Goal: Information Seeking & Learning: Compare options

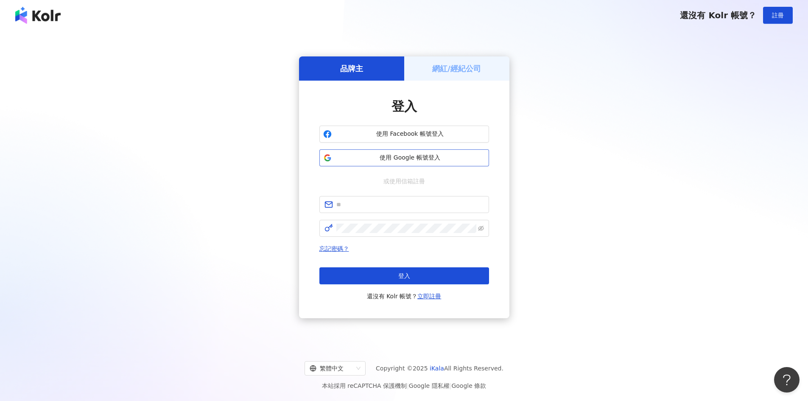
click at [413, 159] on span "使用 Google 帳號登入" at bounding box center [410, 158] width 150 height 8
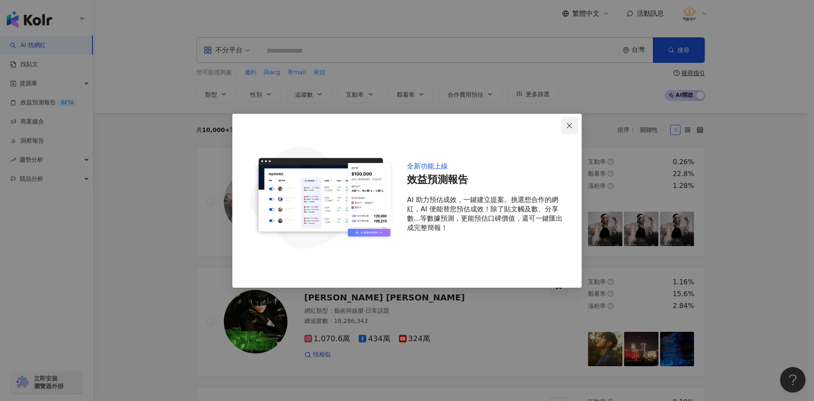
click at [570, 126] on icon "close" at bounding box center [569, 125] width 5 height 5
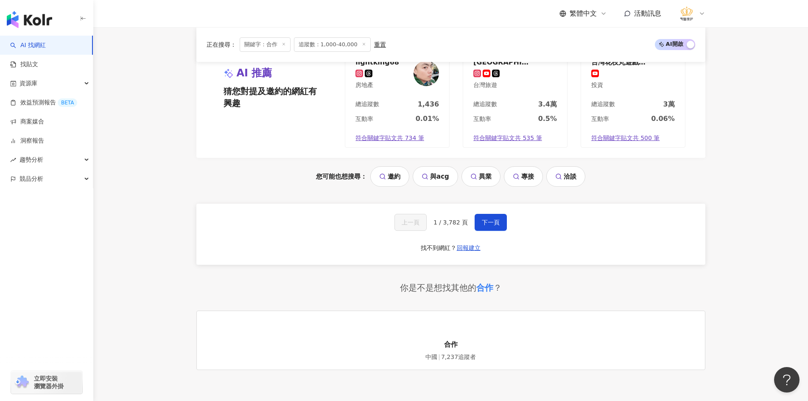
scroll to position [1613, 0]
click at [484, 226] on span "下一頁" at bounding box center [491, 222] width 18 height 7
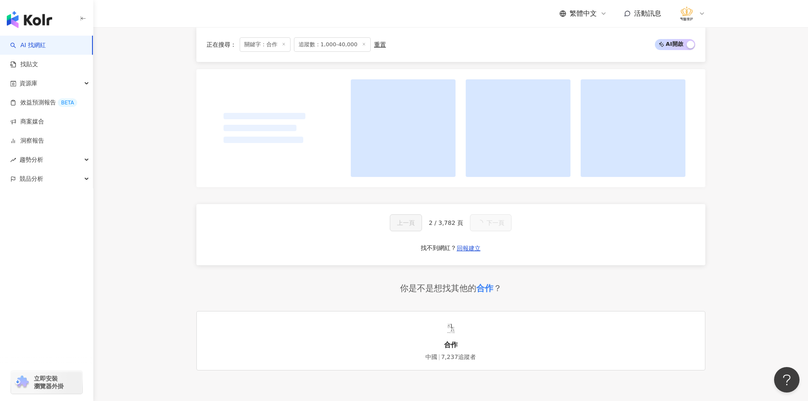
scroll to position [1595, 0]
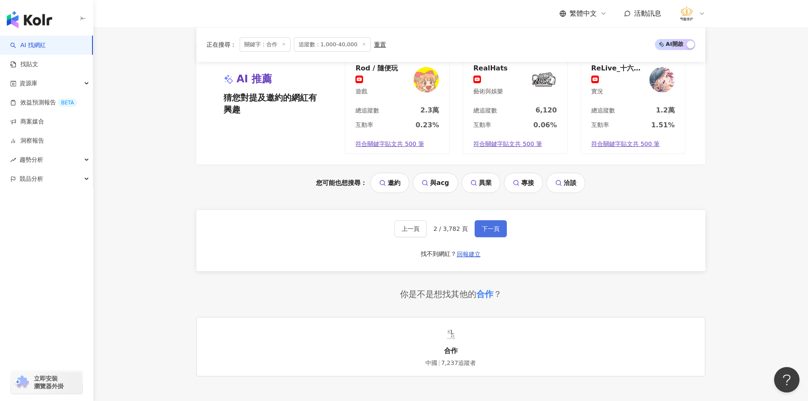
click at [493, 228] on button "下一頁" at bounding box center [491, 228] width 32 height 17
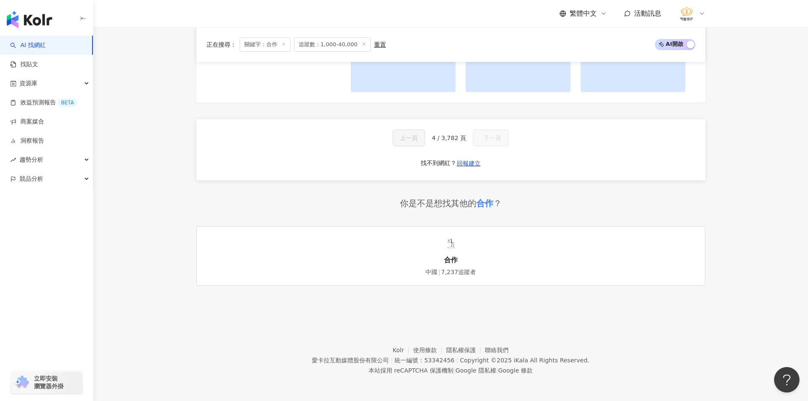
scroll to position [637, 0]
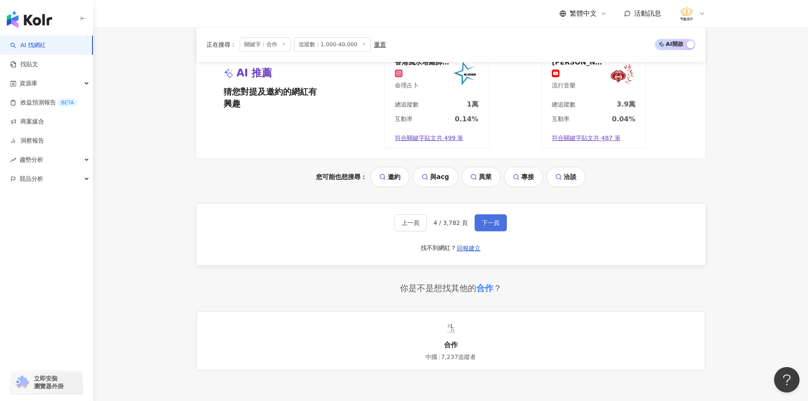
click at [500, 229] on button "下一頁" at bounding box center [491, 222] width 32 height 17
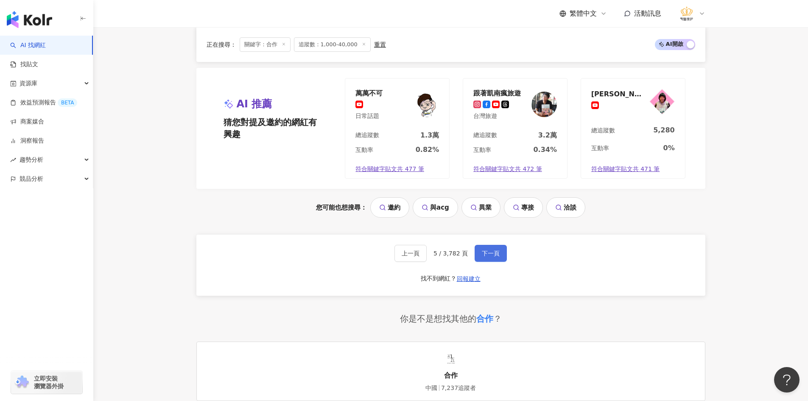
click at [500, 245] on button "下一頁" at bounding box center [491, 253] width 32 height 17
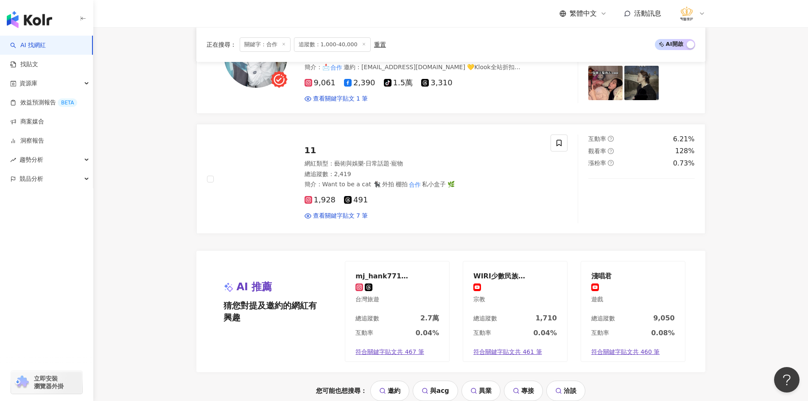
scroll to position [1468, 0]
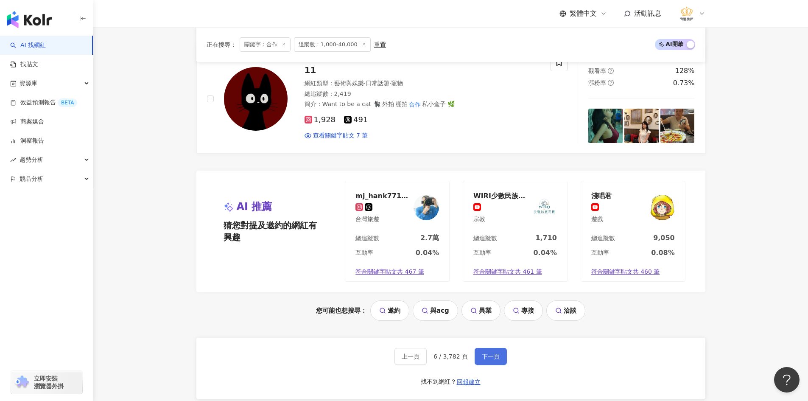
click at [498, 352] on button "下一頁" at bounding box center [491, 356] width 32 height 17
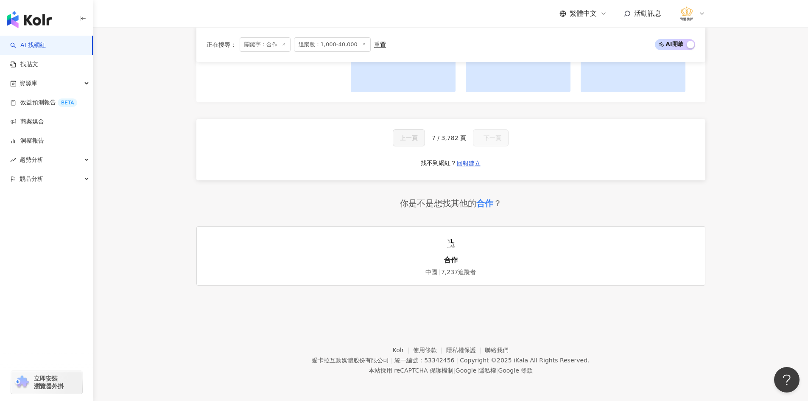
scroll to position [509, 0]
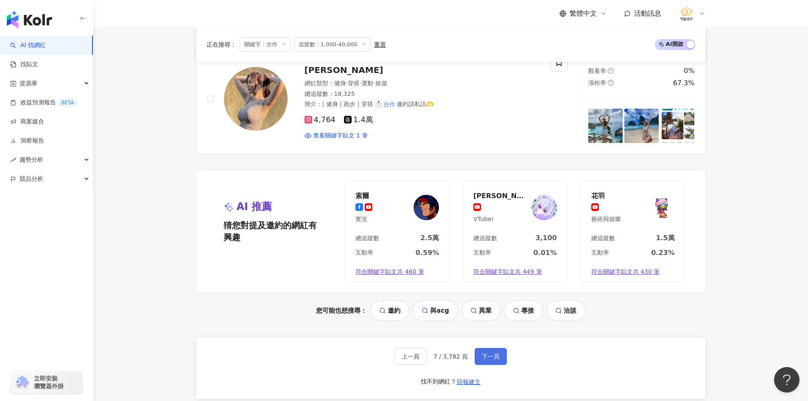
click at [496, 353] on span "下一頁" at bounding box center [491, 356] width 18 height 7
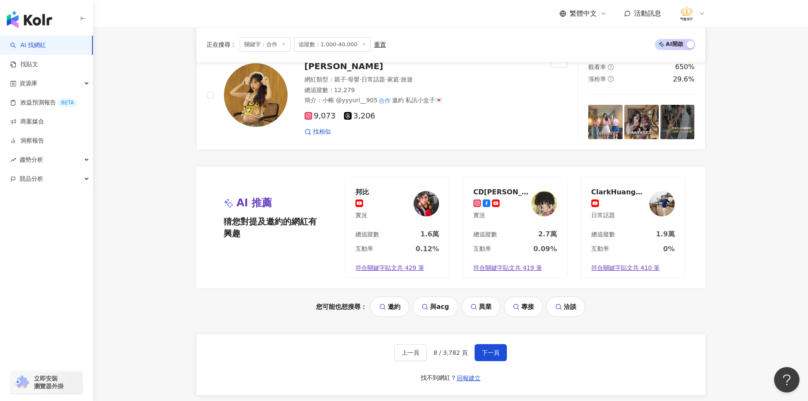
scroll to position [1470, 0]
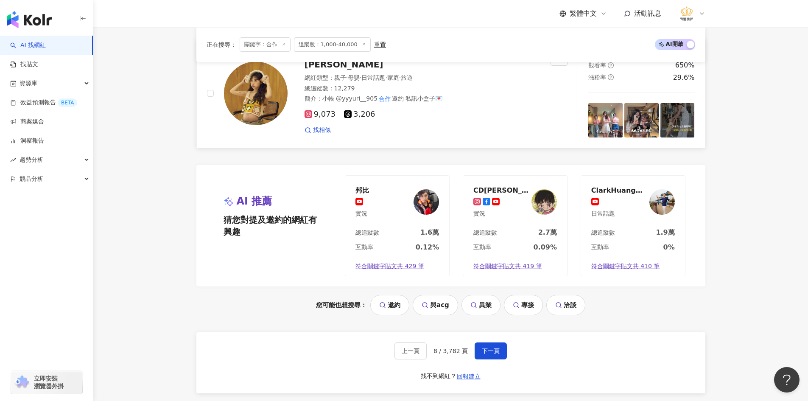
click at [263, 102] on img at bounding box center [256, 93] width 64 height 64
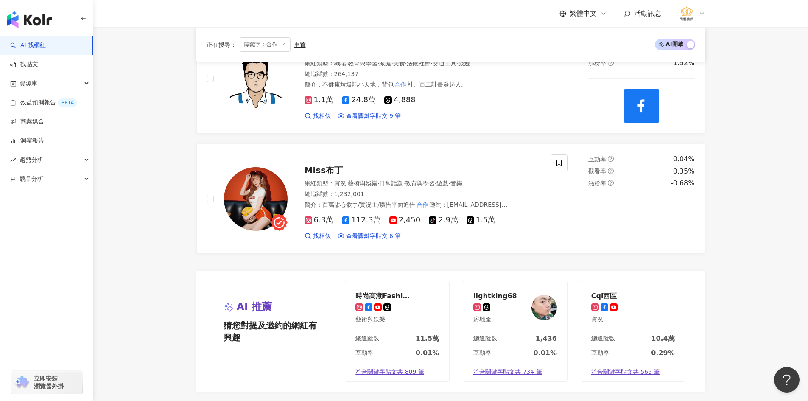
scroll to position [1604, 0]
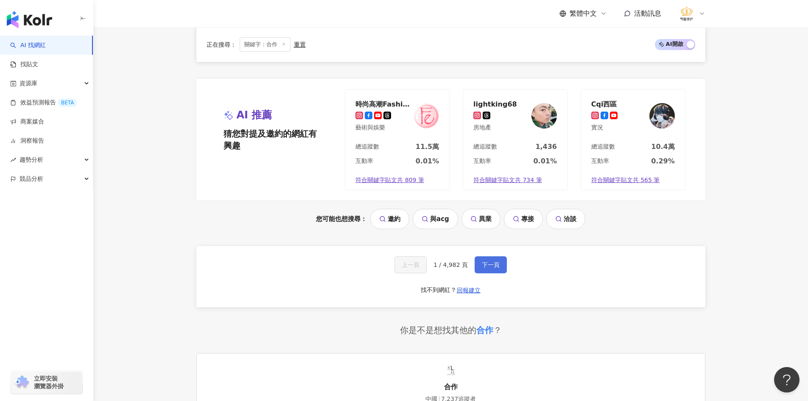
click at [487, 256] on button "下一頁" at bounding box center [491, 264] width 32 height 17
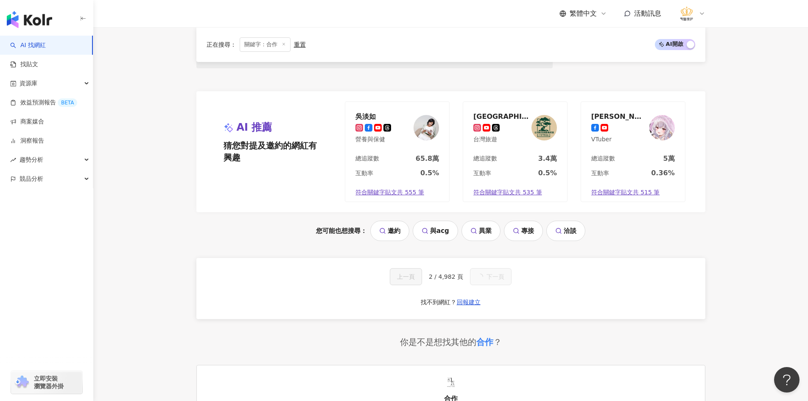
scroll to position [647, 0]
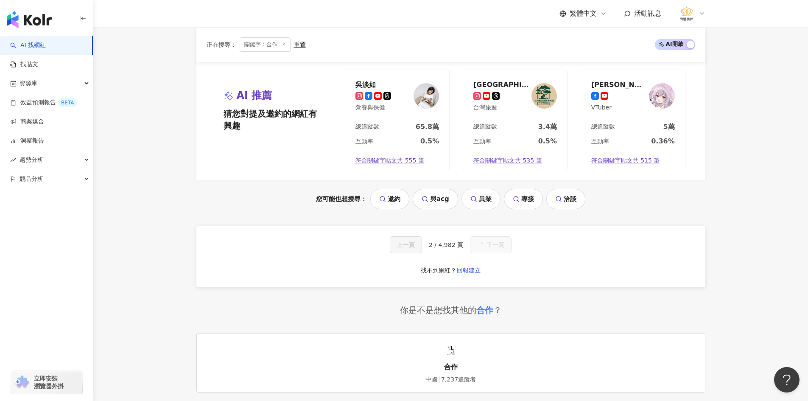
click at [490, 250] on button "下一頁" at bounding box center [491, 244] width 42 height 17
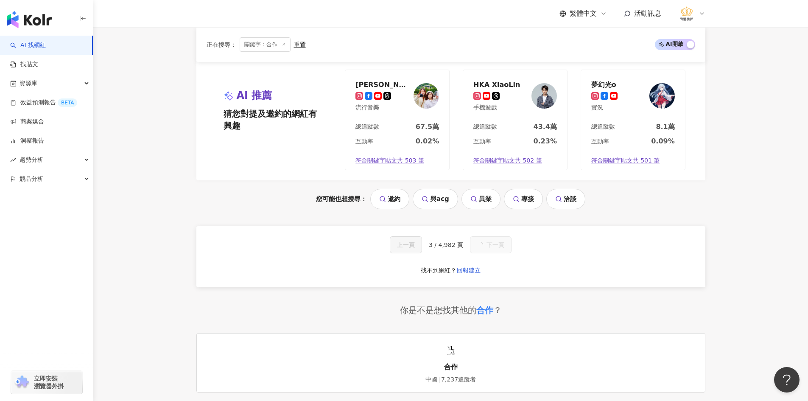
click at [498, 251] on button "下一頁" at bounding box center [491, 244] width 42 height 17
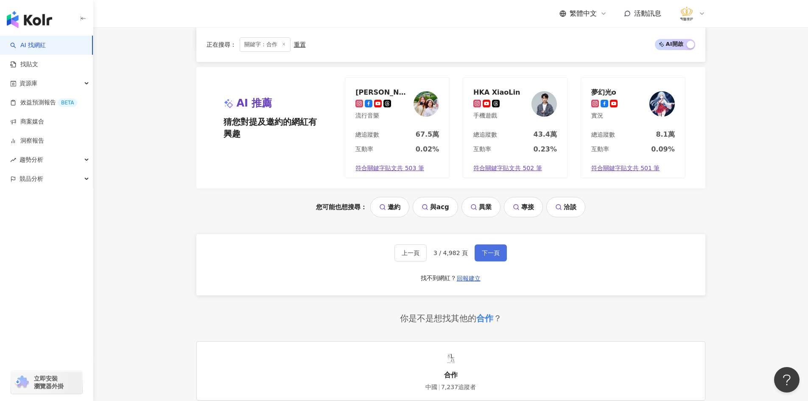
click at [494, 249] on button "下一頁" at bounding box center [491, 252] width 32 height 17
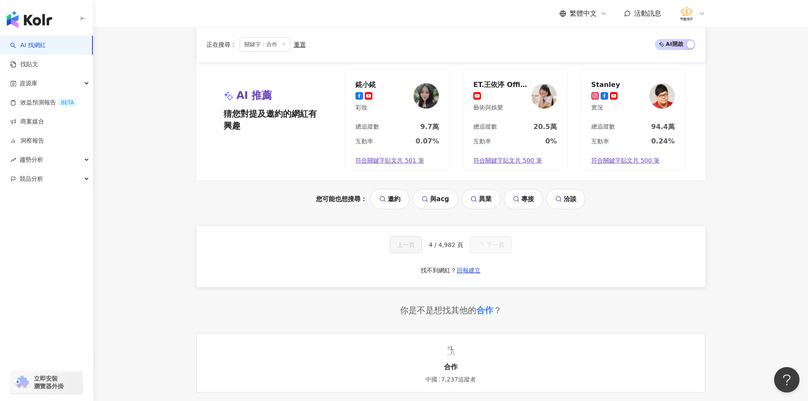
click at [494, 249] on button "下一頁" at bounding box center [491, 244] width 42 height 17
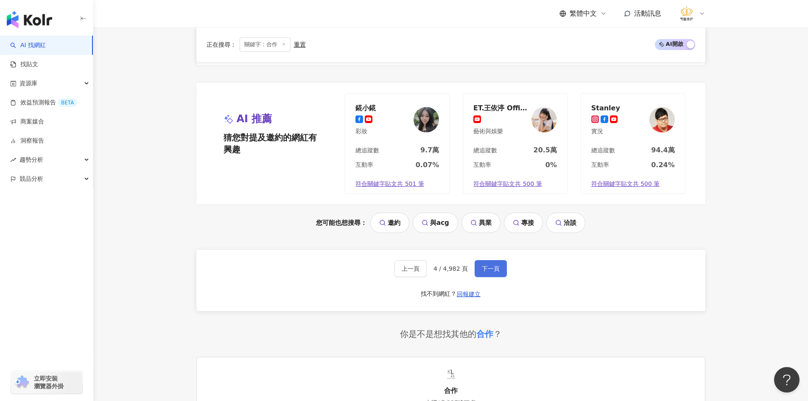
click at [494, 260] on button "下一頁" at bounding box center [491, 268] width 32 height 17
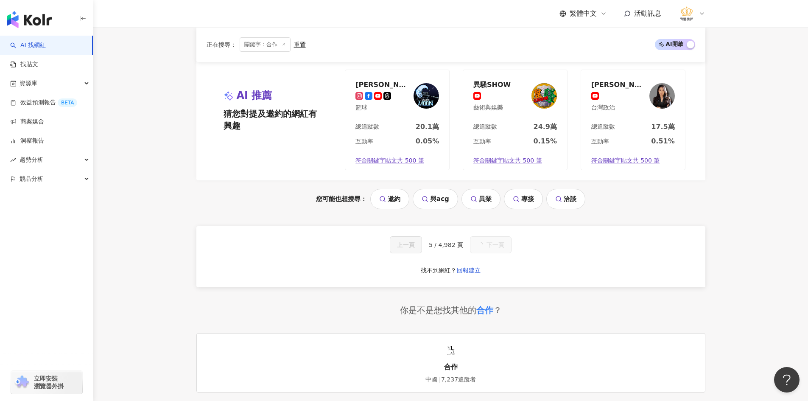
click at [494, 249] on button "下一頁" at bounding box center [491, 244] width 42 height 17
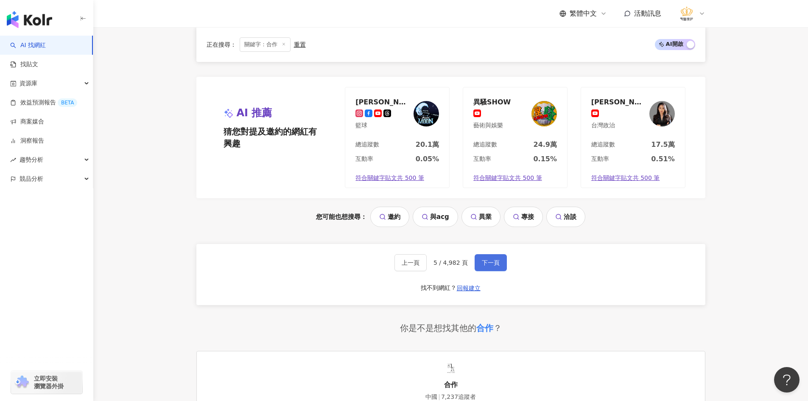
click at [494, 254] on button "下一頁" at bounding box center [491, 262] width 32 height 17
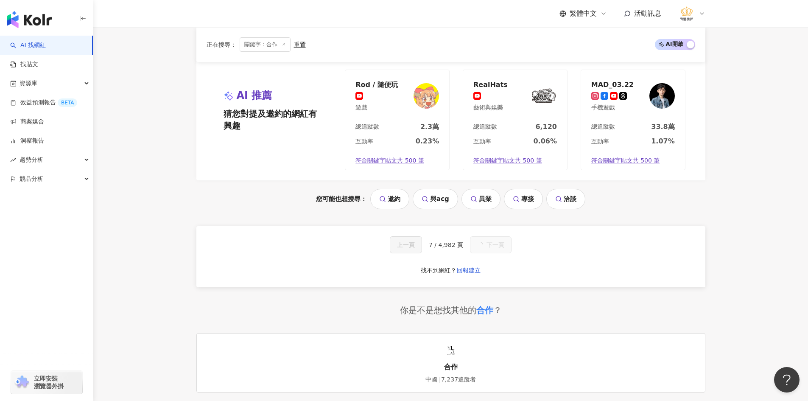
click at [492, 249] on button "下一頁" at bounding box center [491, 244] width 42 height 17
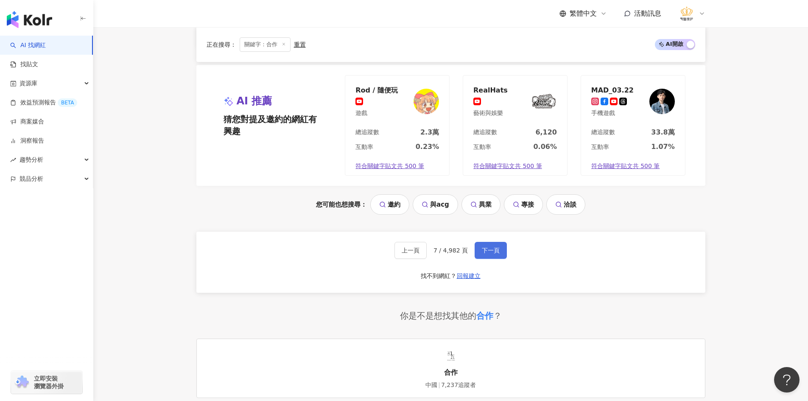
click at [492, 249] on button "下一頁" at bounding box center [491, 250] width 32 height 17
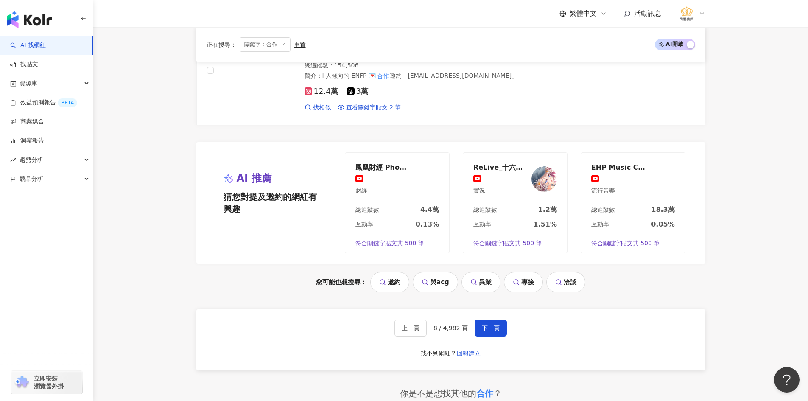
scroll to position [1552, 0]
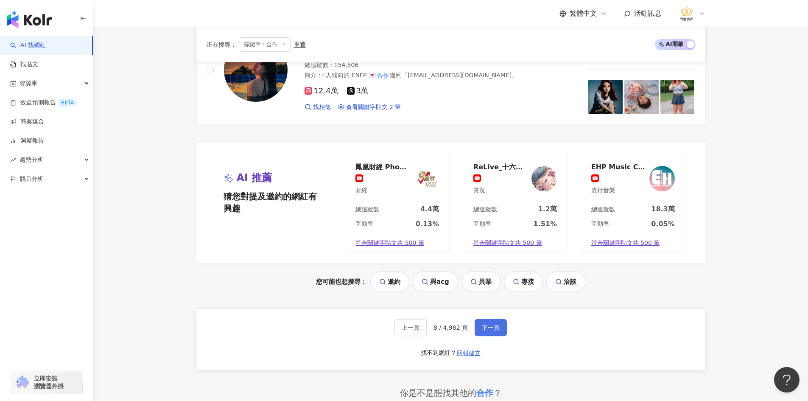
click at [489, 331] on span "下一頁" at bounding box center [491, 327] width 18 height 7
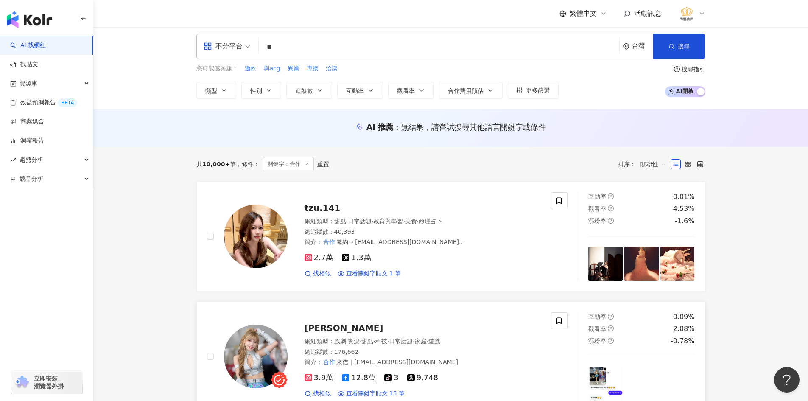
scroll to position [46, 0]
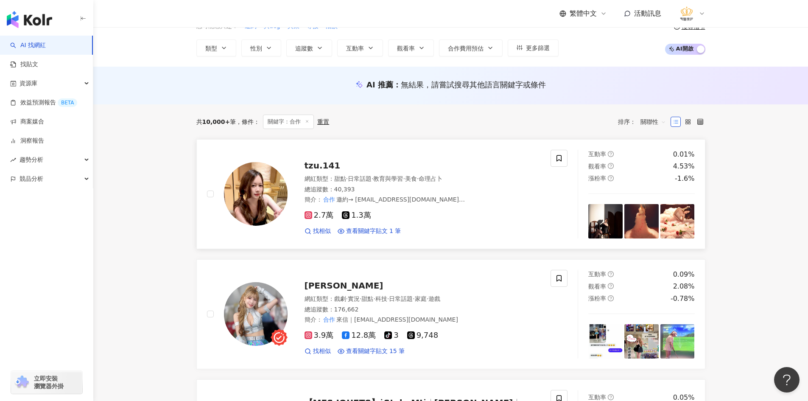
click at [274, 204] on img at bounding box center [256, 194] width 64 height 64
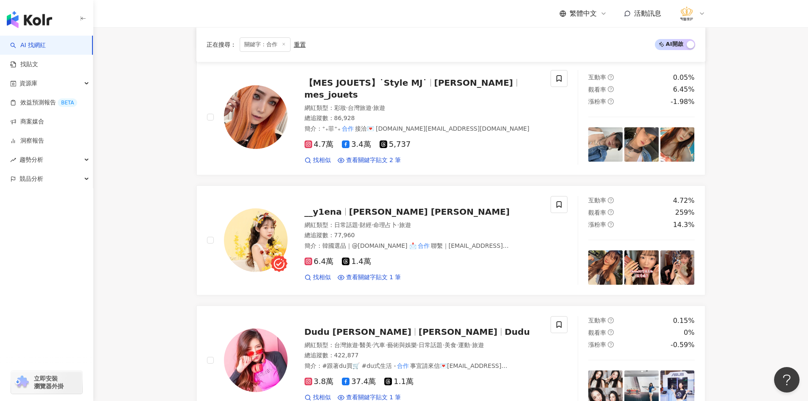
scroll to position [385, 0]
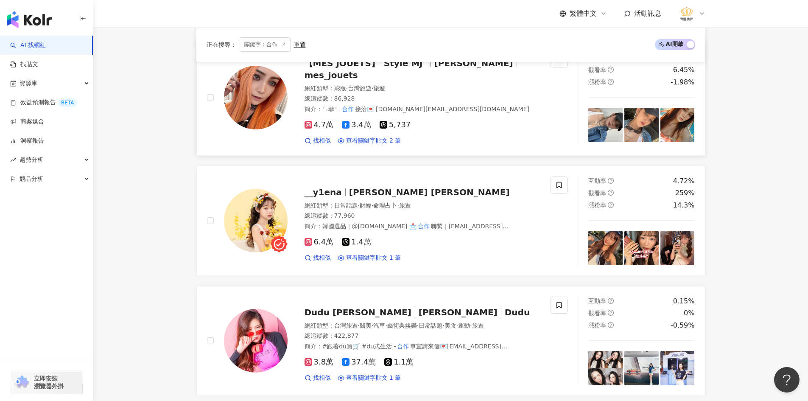
click at [258, 105] on img at bounding box center [256, 98] width 64 height 64
click at [265, 217] on img at bounding box center [256, 221] width 64 height 64
click at [254, 97] on img at bounding box center [256, 98] width 64 height 64
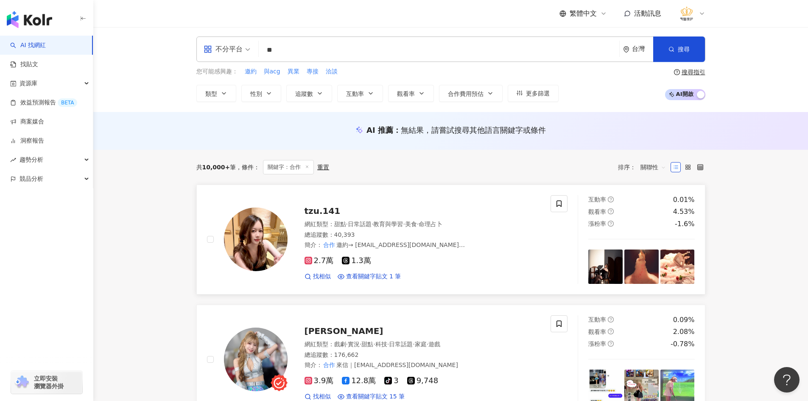
scroll to position [0, 0]
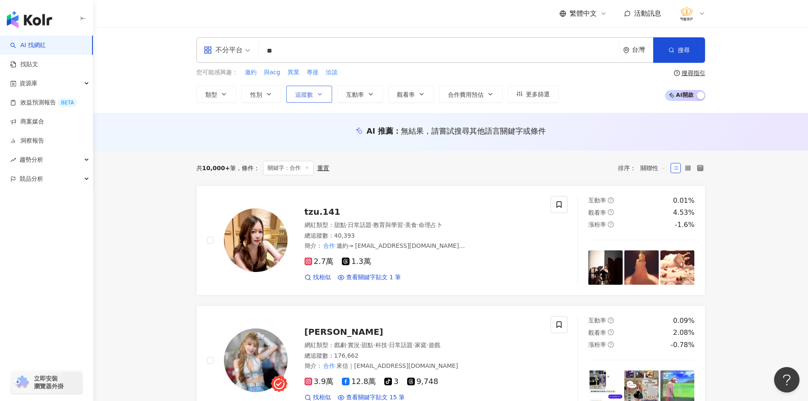
click at [318, 96] on icon "button" at bounding box center [319, 94] width 7 height 7
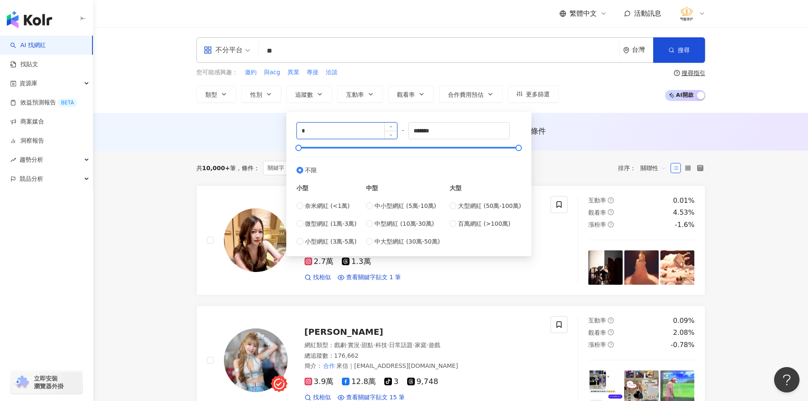
click at [337, 132] on input "*" at bounding box center [347, 131] width 101 height 16
type input "****"
drag, startPoint x: 456, startPoint y: 126, endPoint x: 304, endPoint y: 126, distance: 152.2
click at [317, 125] on div "**** - ******* 不限 小型 奈米網紅 (<1萬) 微型網紅 (1萬-3萬) 小型網紅 (3萬-5萬) 中型 中小型網紅 (5萬-10萬) 中型網…" at bounding box center [408, 184] width 225 height 124
type input "*****"
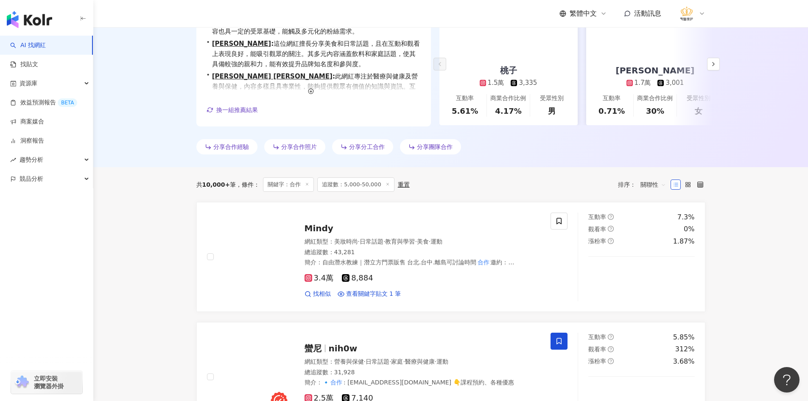
scroll to position [170, 0]
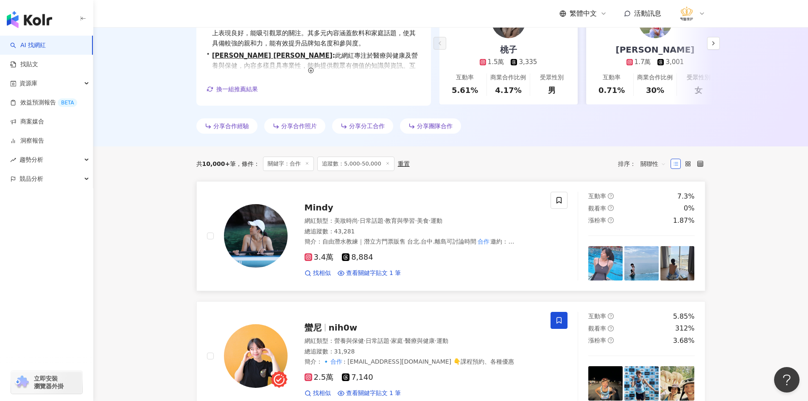
click at [270, 253] on img at bounding box center [256, 236] width 64 height 64
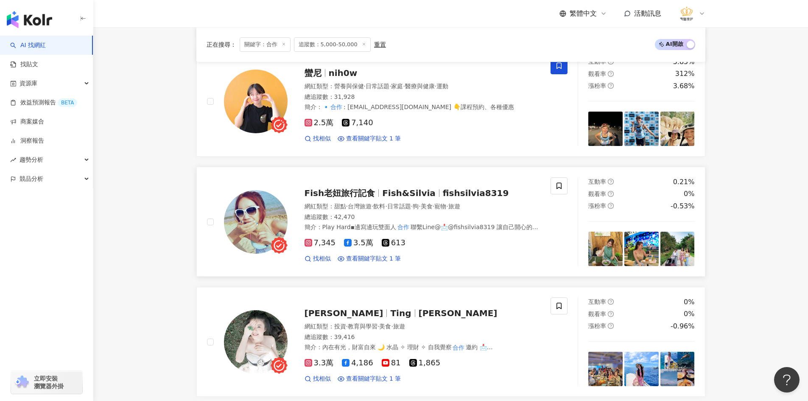
scroll to position [466, 0]
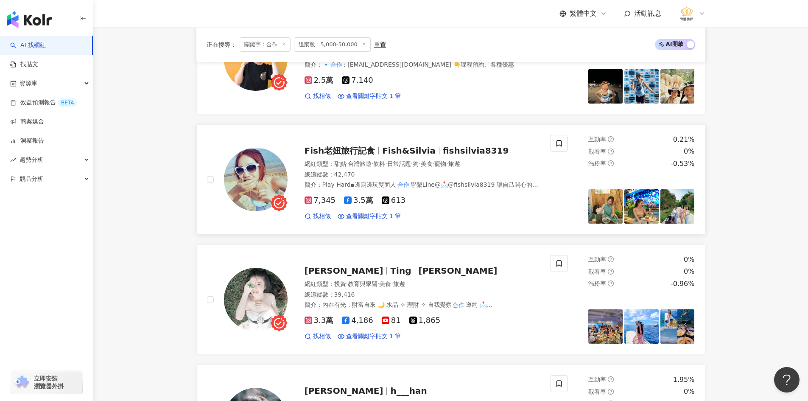
click at [271, 187] on img at bounding box center [256, 180] width 64 height 64
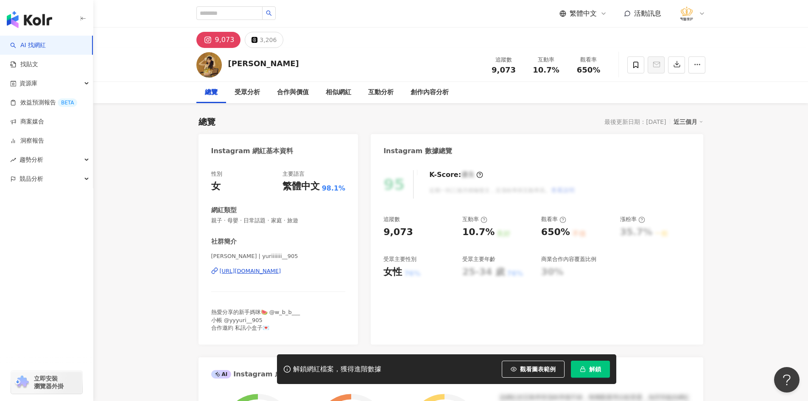
click at [281, 271] on div "https://www.instagram.com/yuriiiiiii__905/" at bounding box center [250, 271] width 61 height 8
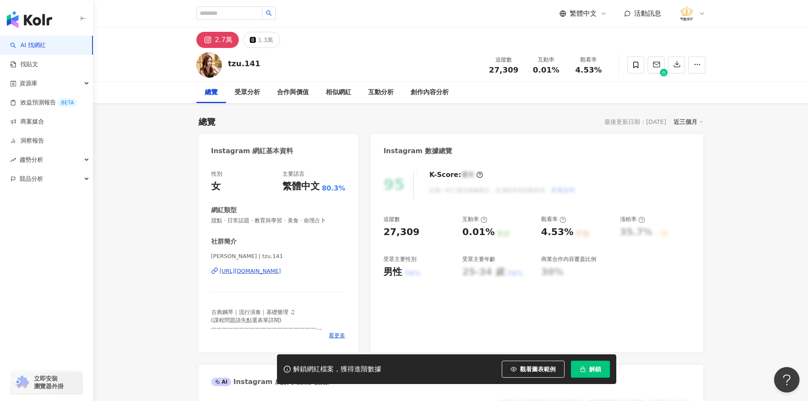
click at [269, 272] on div "https://www.instagram.com/tzu.141/" at bounding box center [250, 271] width 61 height 8
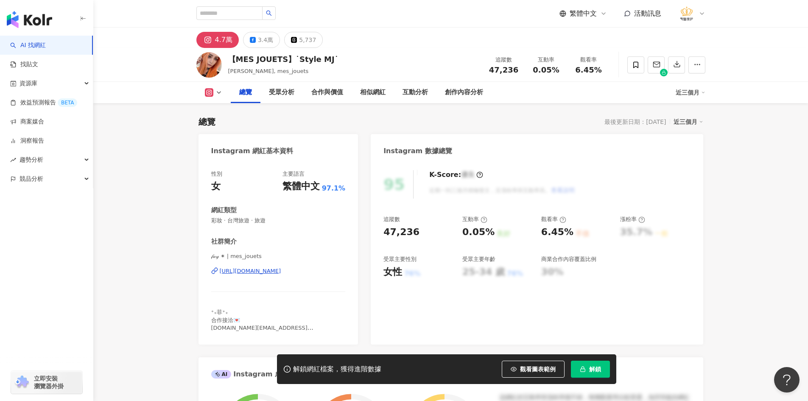
click at [281, 271] on div "[URL][DOMAIN_NAME]" at bounding box center [250, 271] width 61 height 8
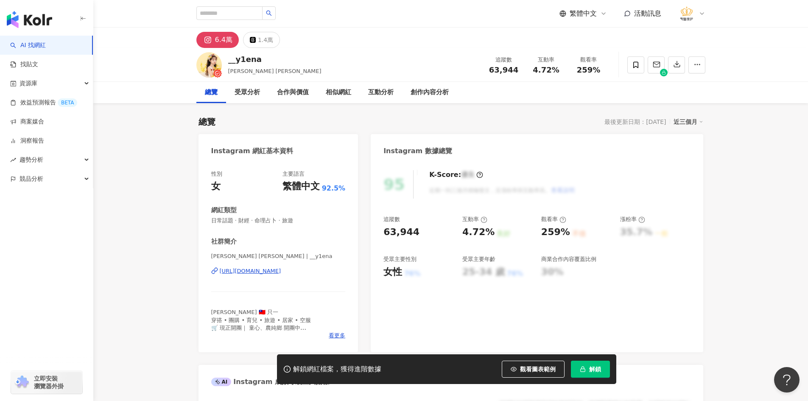
click at [277, 269] on div "https://www.instagram.com/__y1ena/" at bounding box center [250, 271] width 61 height 8
click at [639, 63] on span at bounding box center [635, 64] width 17 height 17
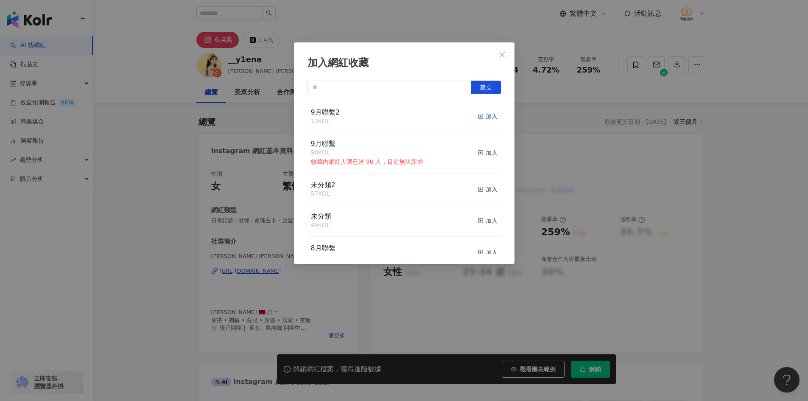
click at [478, 118] on div "加入" at bounding box center [487, 116] width 20 height 9
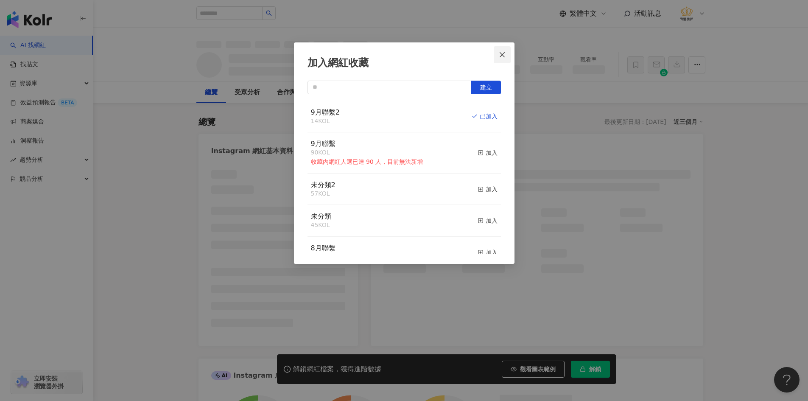
click at [504, 59] on button "Close" at bounding box center [502, 54] width 17 height 17
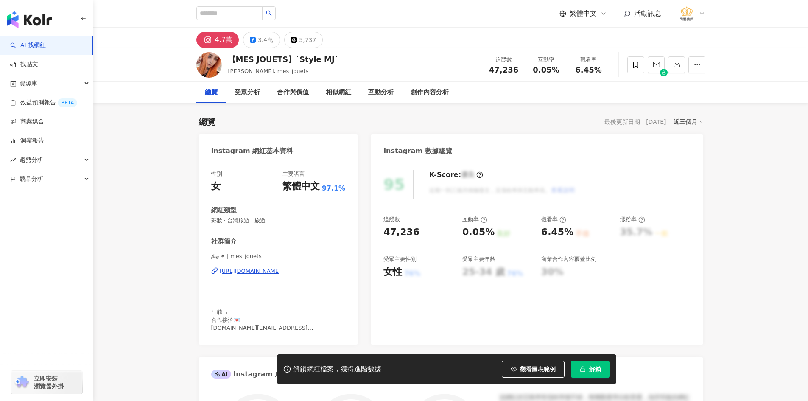
click at [258, 271] on div "[URL][DOMAIN_NAME]" at bounding box center [250, 271] width 61 height 8
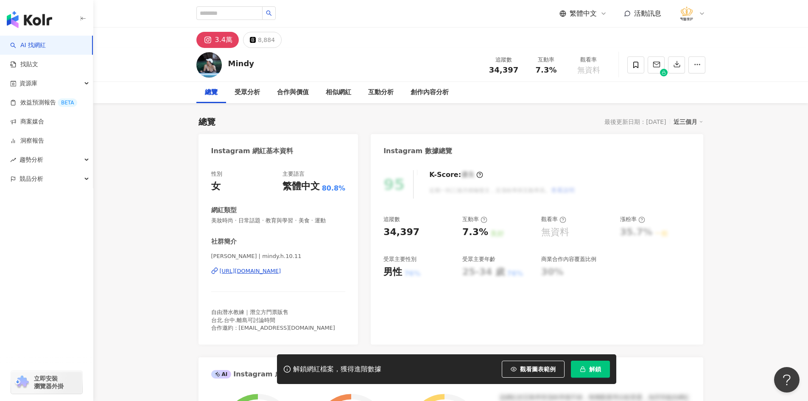
click at [281, 270] on div "[URL][DOMAIN_NAME]" at bounding box center [250, 271] width 61 height 8
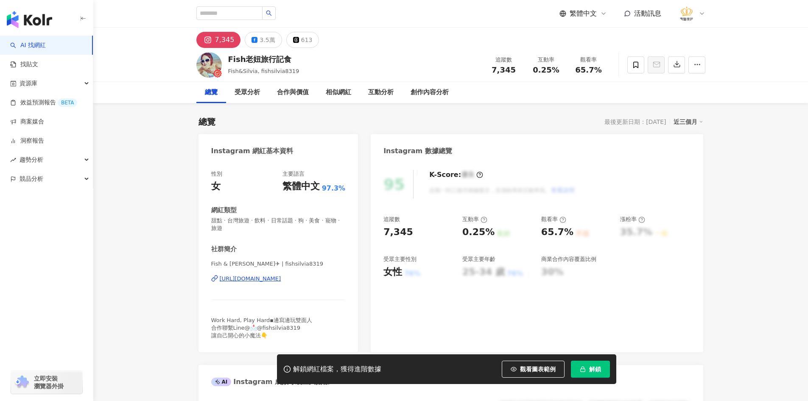
click at [258, 279] on div "[URL][DOMAIN_NAME]" at bounding box center [250, 279] width 61 height 8
click at [270, 43] on div "3.5萬" at bounding box center [267, 40] width 15 height 12
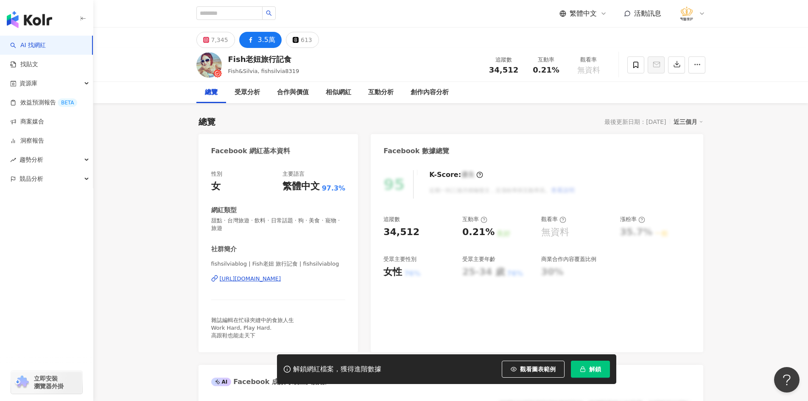
click at [281, 279] on div "[URL][DOMAIN_NAME]" at bounding box center [250, 279] width 61 height 8
click at [635, 65] on icon at bounding box center [636, 65] width 8 height 8
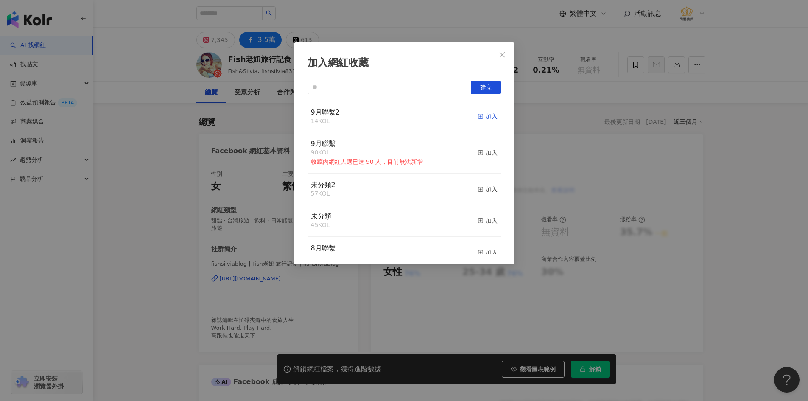
click at [483, 117] on div "加入" at bounding box center [487, 116] width 20 height 9
